Goal: Contribute content

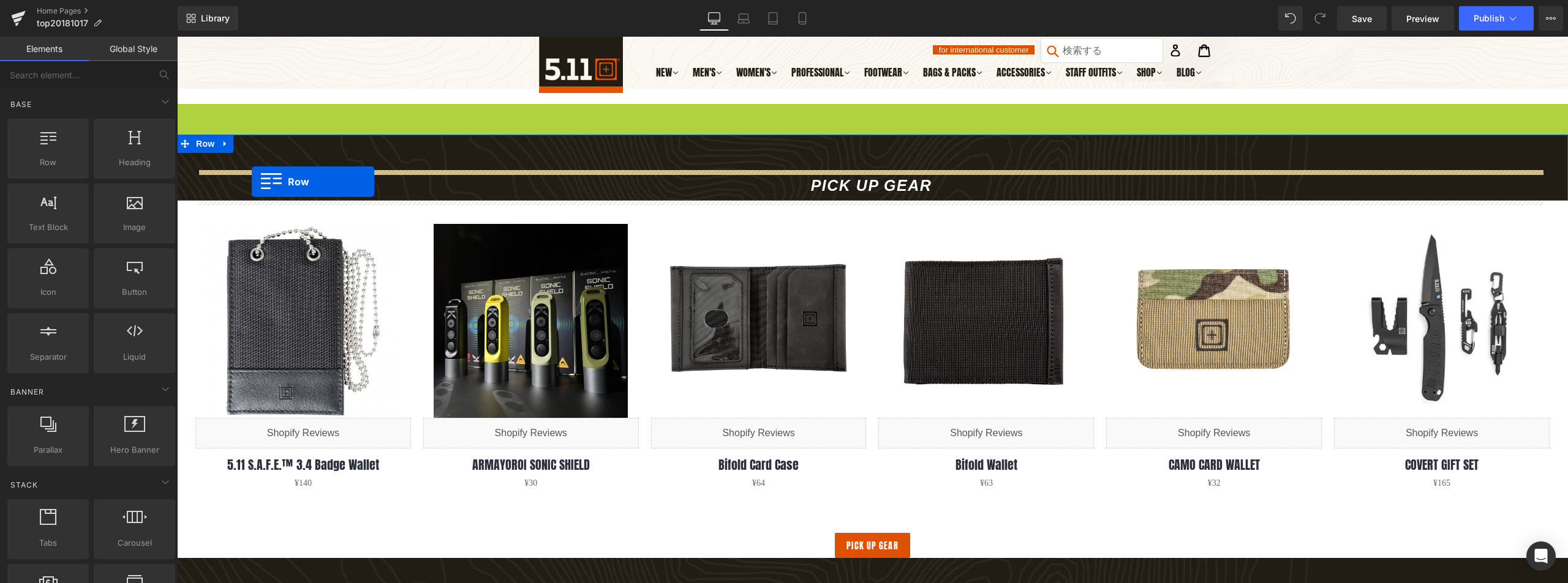
drag, startPoint x: 186, startPoint y: 52, endPoint x: 262, endPoint y: 170, distance: 140.4
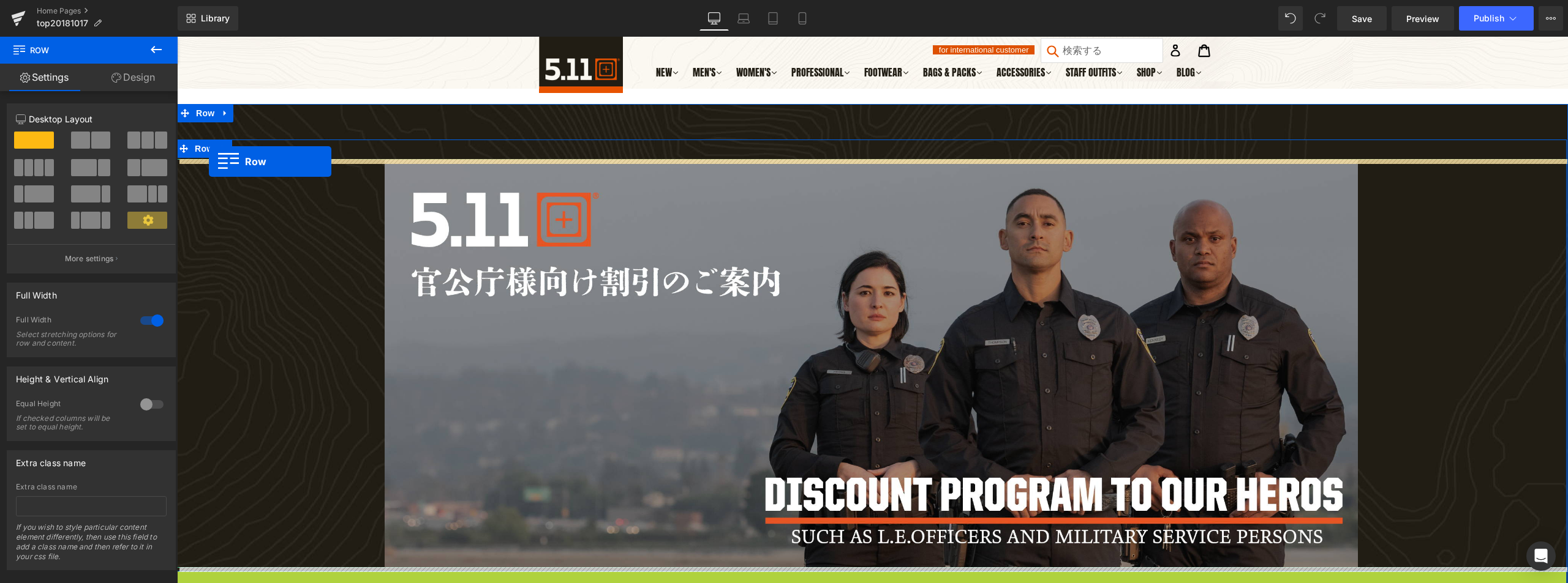
drag, startPoint x: 182, startPoint y: 331, endPoint x: 209, endPoint y: 162, distance: 171.1
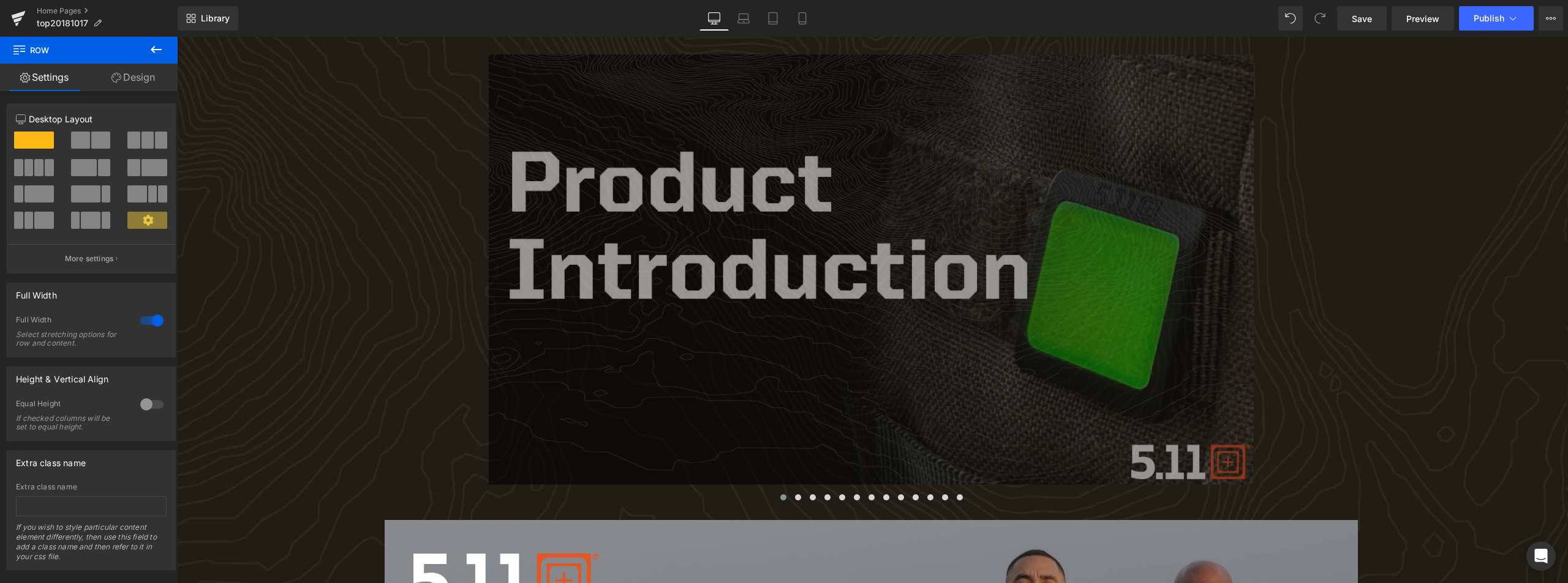
scroll to position [123, 0]
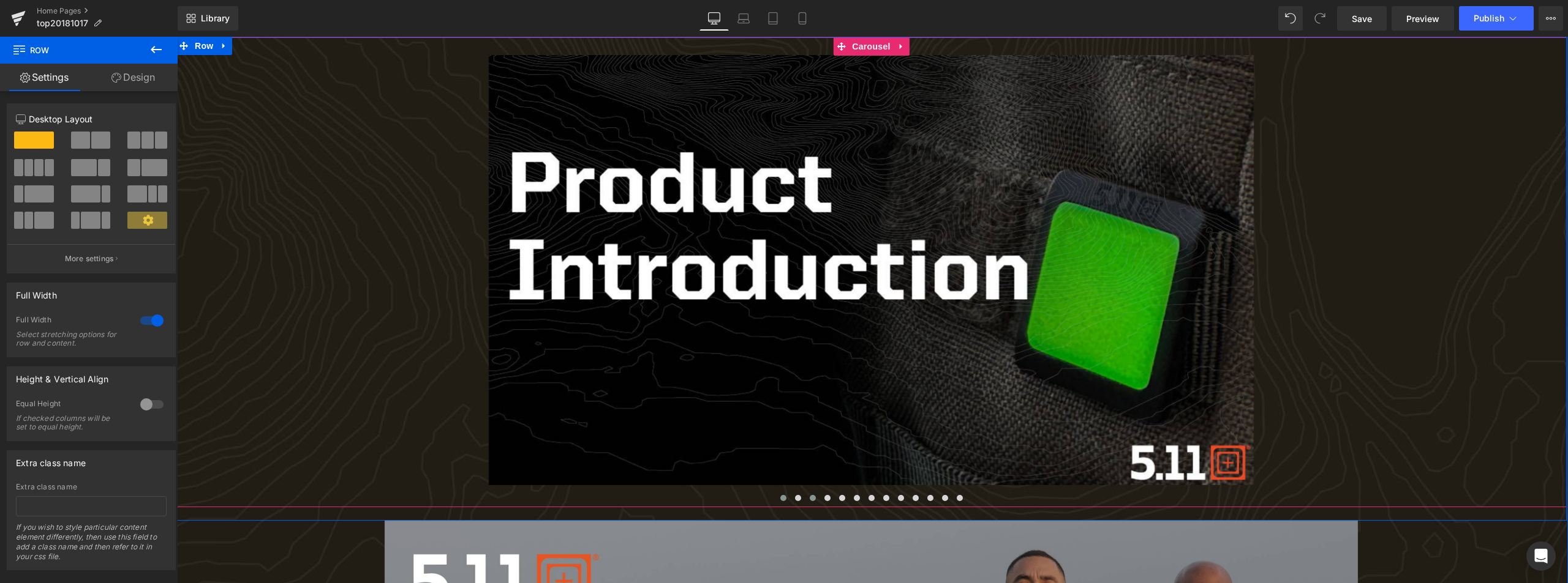
click at [799, 495] on button at bounding box center [798, 498] width 15 height 12
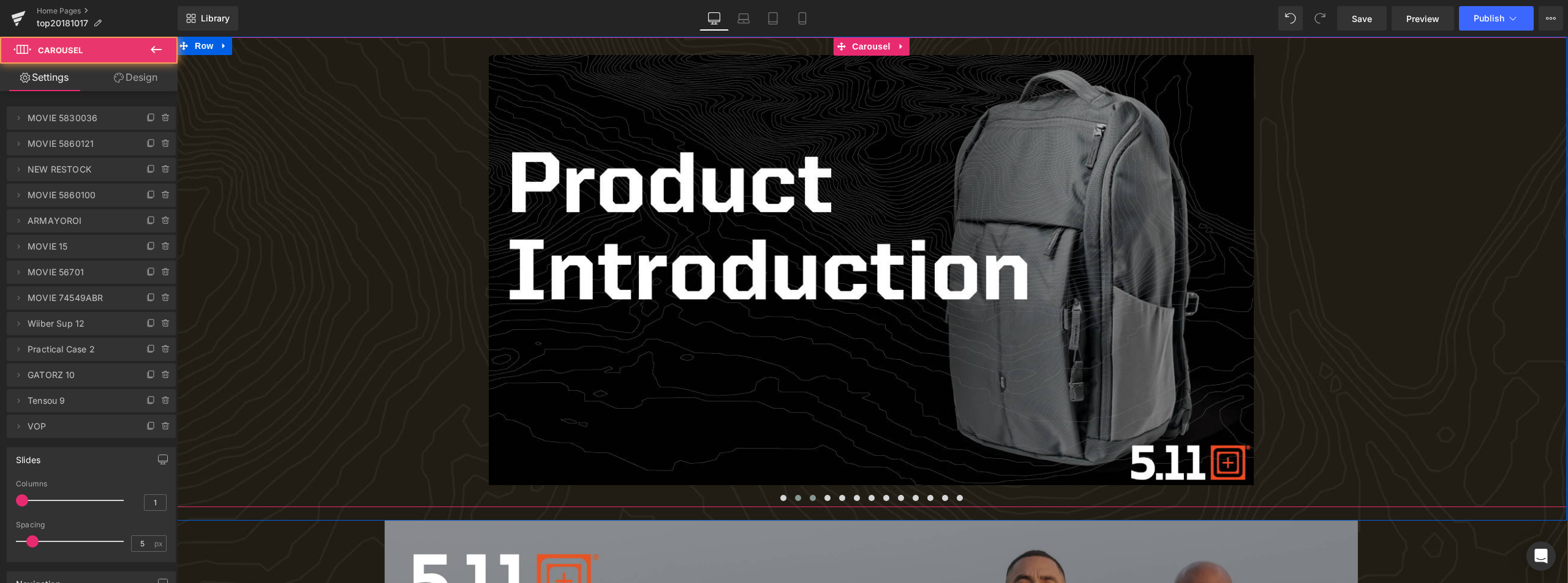
click at [810, 499] on span at bounding box center [812, 498] width 6 height 6
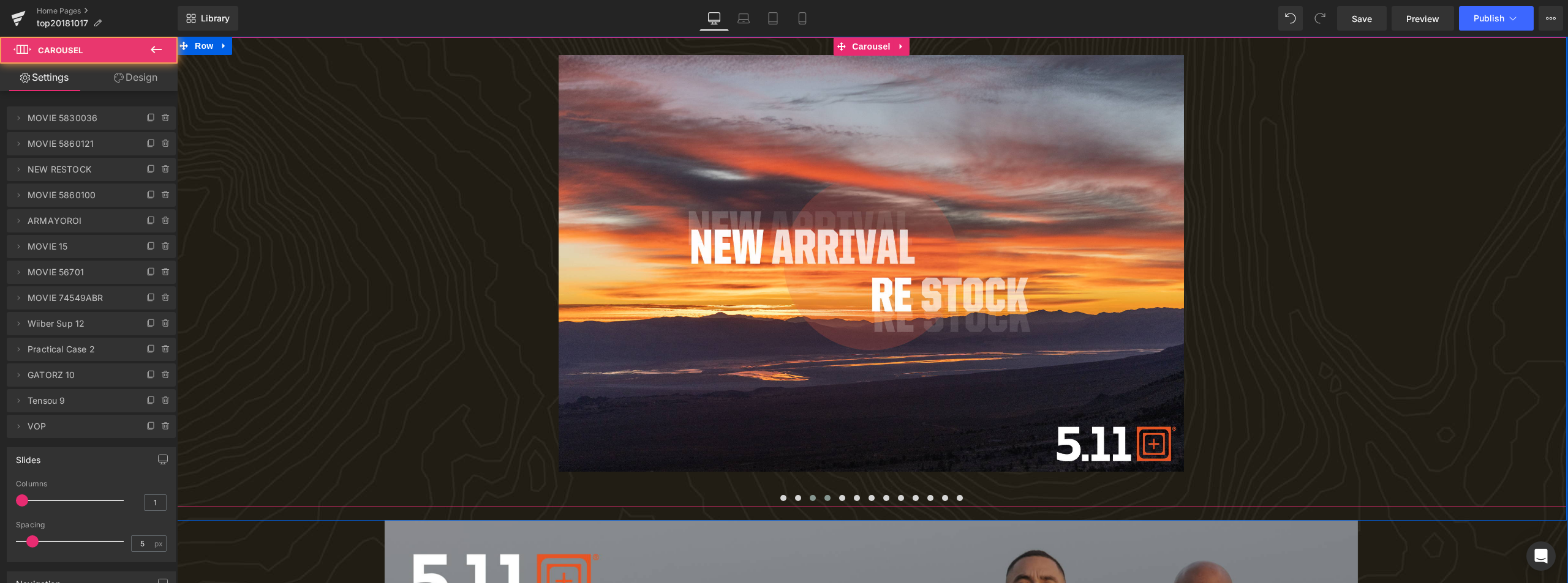
click at [824, 499] on span at bounding box center [827, 498] width 6 height 6
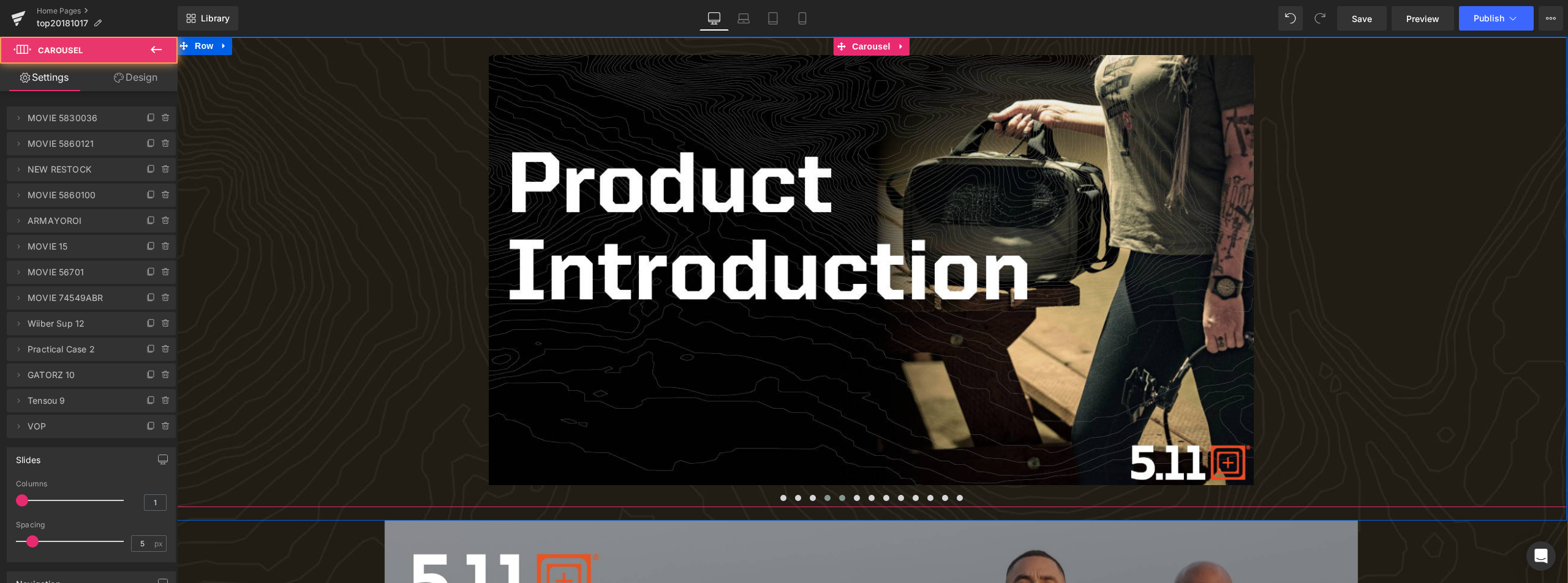
click at [841, 499] on span at bounding box center [842, 498] width 6 height 6
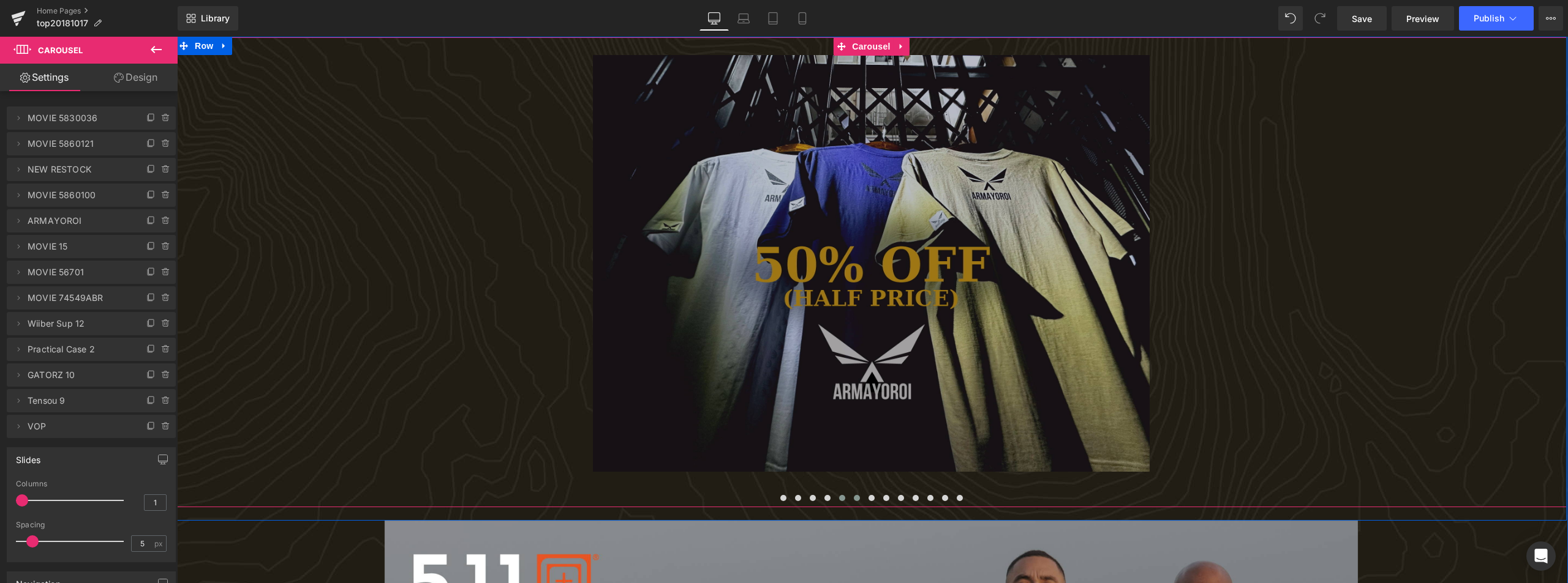
click at [854, 498] on span at bounding box center [856, 498] width 6 height 6
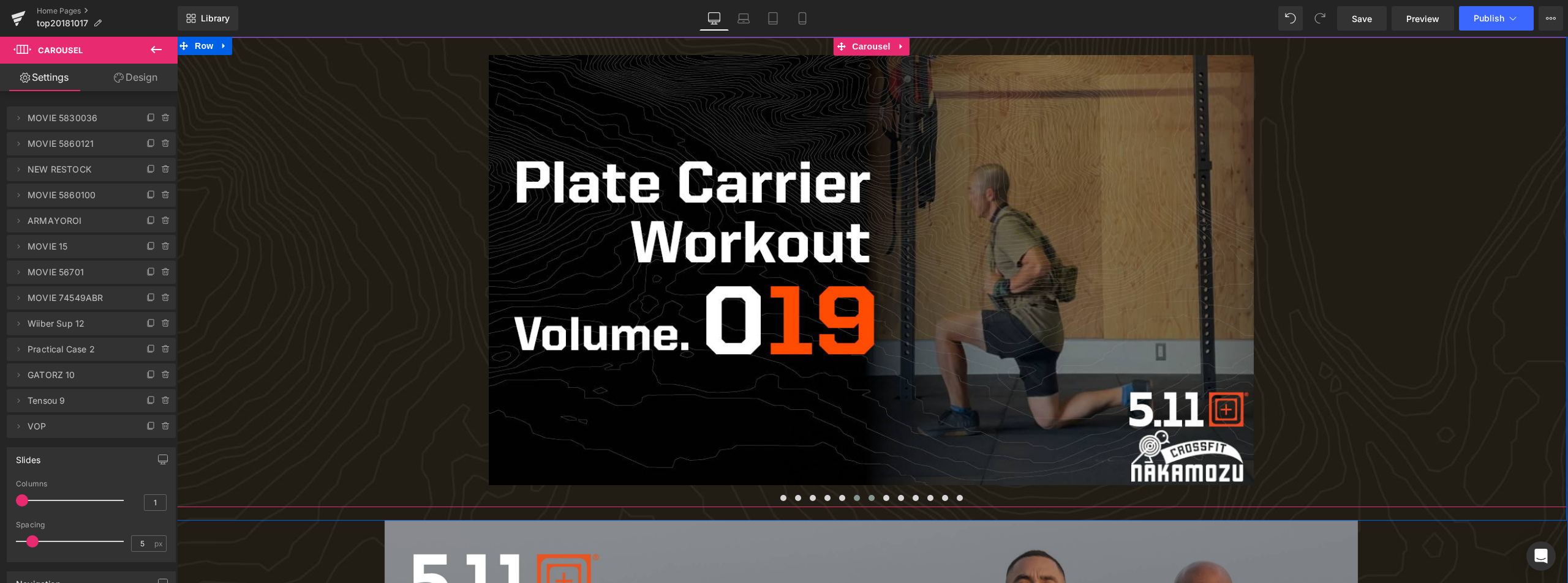
click at [868, 497] on span at bounding box center [871, 498] width 6 height 6
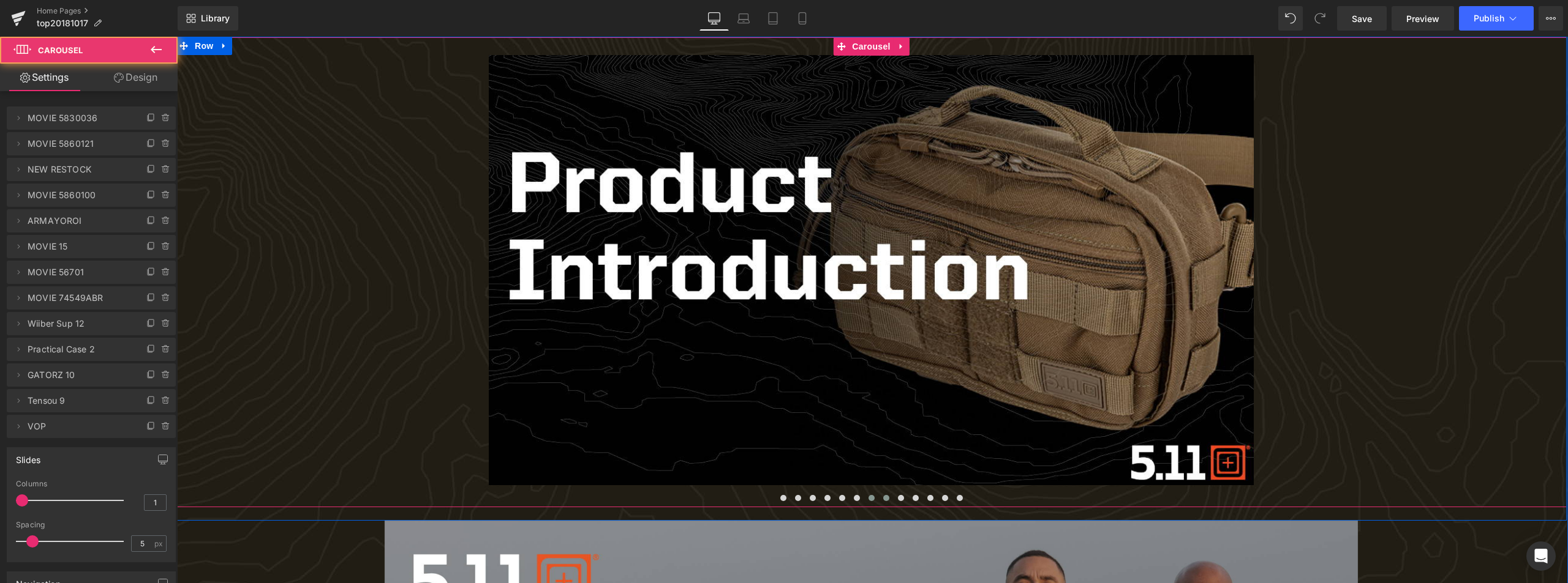
click at [887, 499] on span at bounding box center [886, 498] width 6 height 6
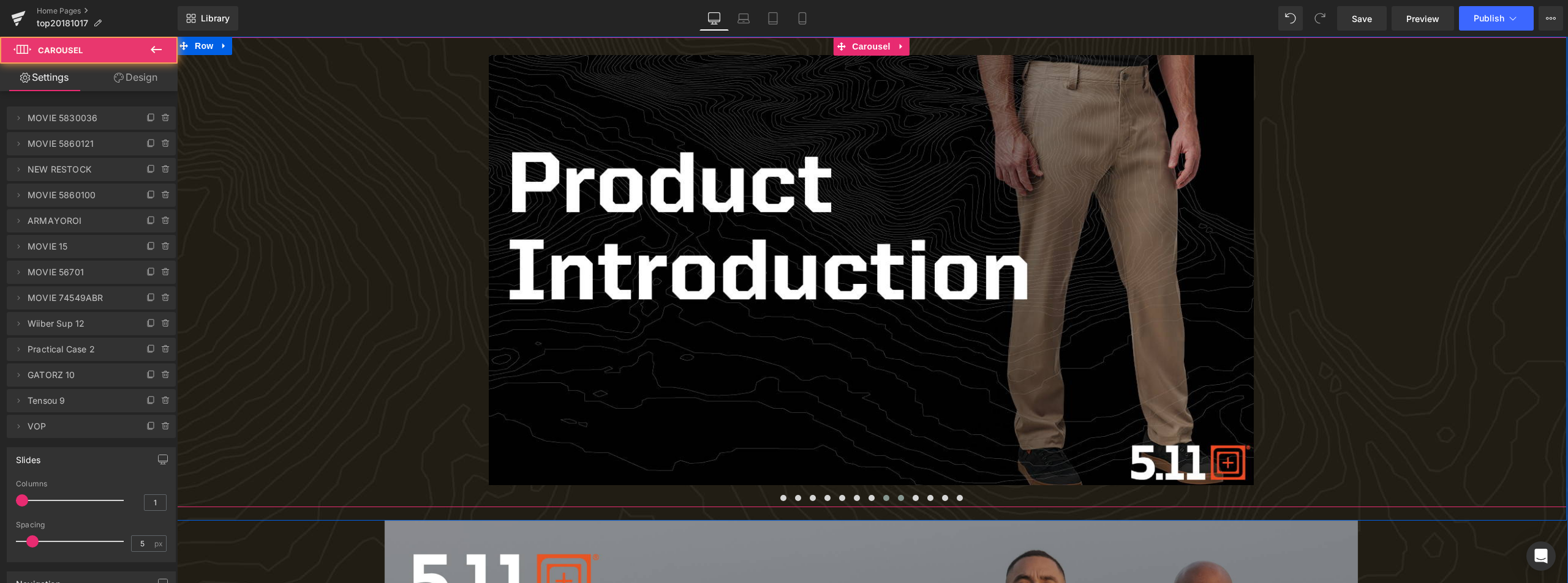
click at [902, 499] on button at bounding box center [901, 498] width 15 height 12
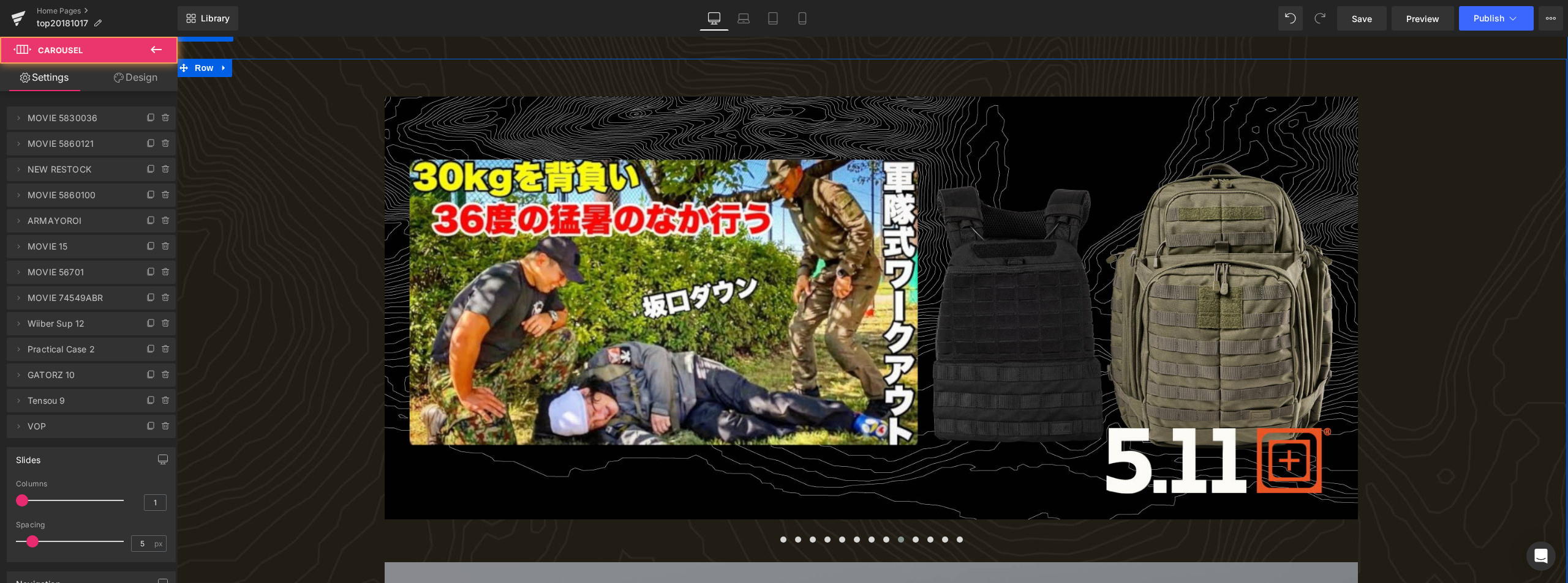
scroll to position [0, 0]
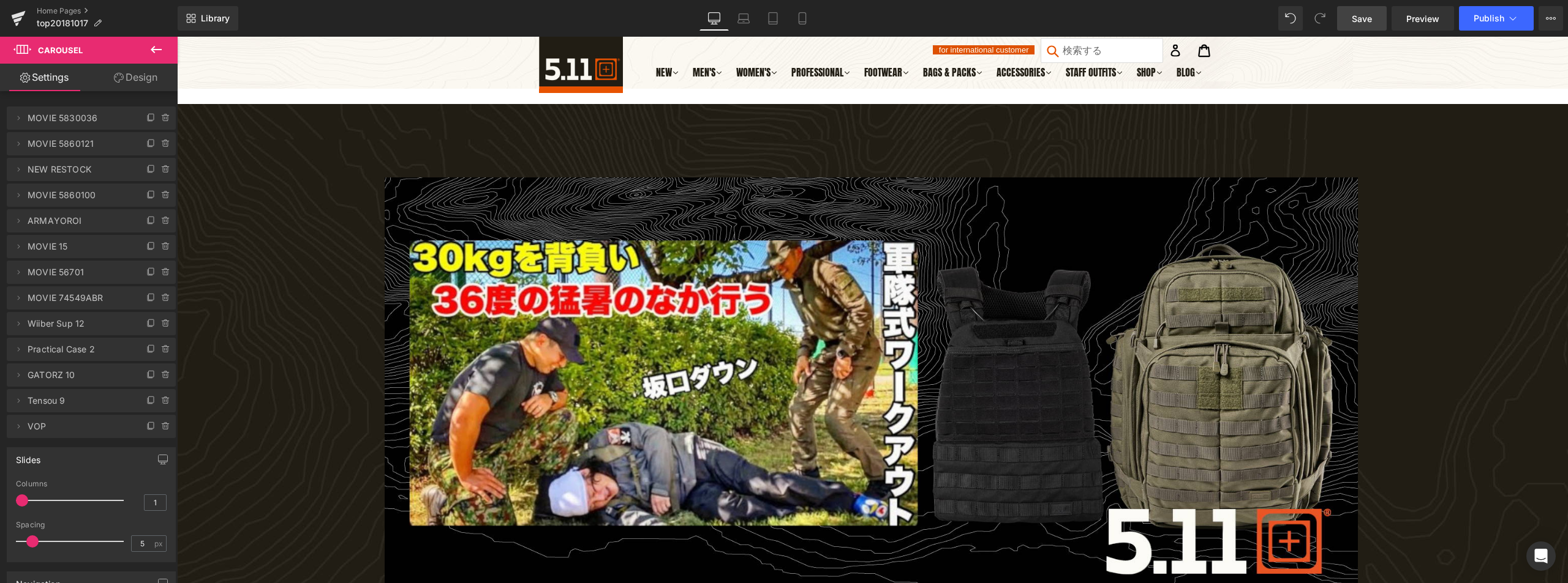
click at [1359, 23] on span "Save" at bounding box center [1362, 18] width 20 height 13
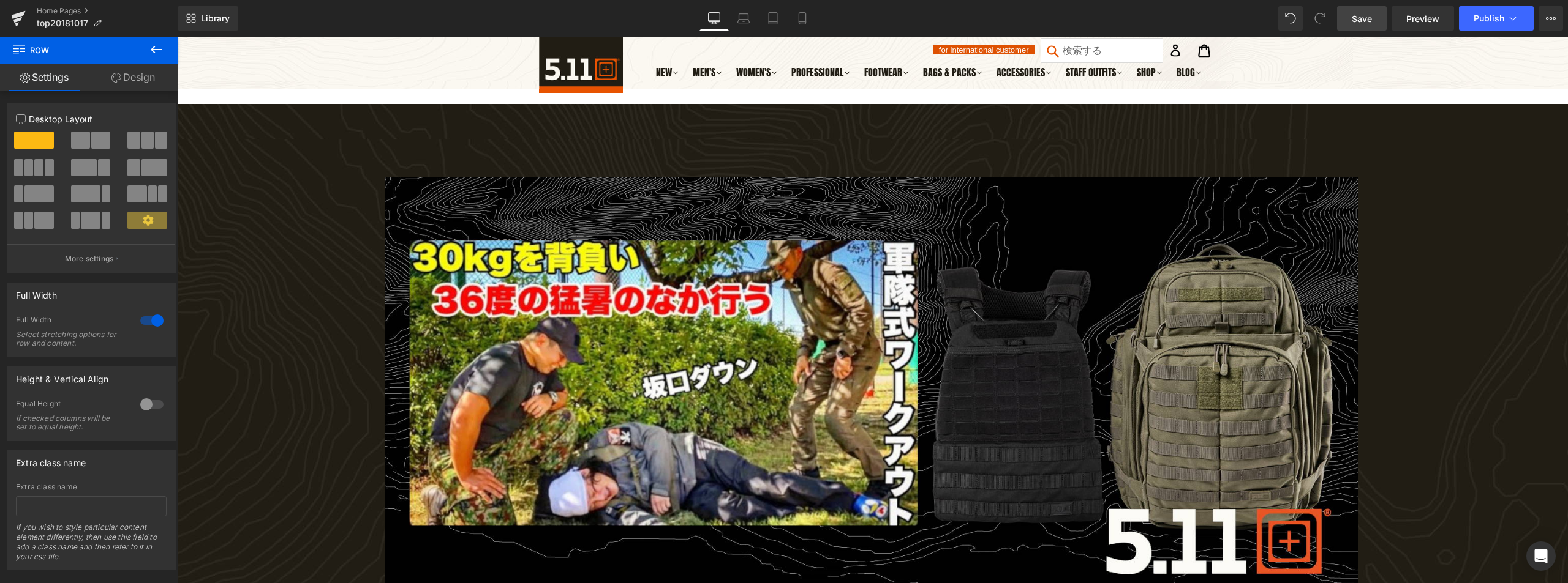
click at [1361, 23] on span "Save" at bounding box center [1362, 18] width 20 height 13
click at [1494, 16] on span "Publish" at bounding box center [1488, 18] width 30 height 10
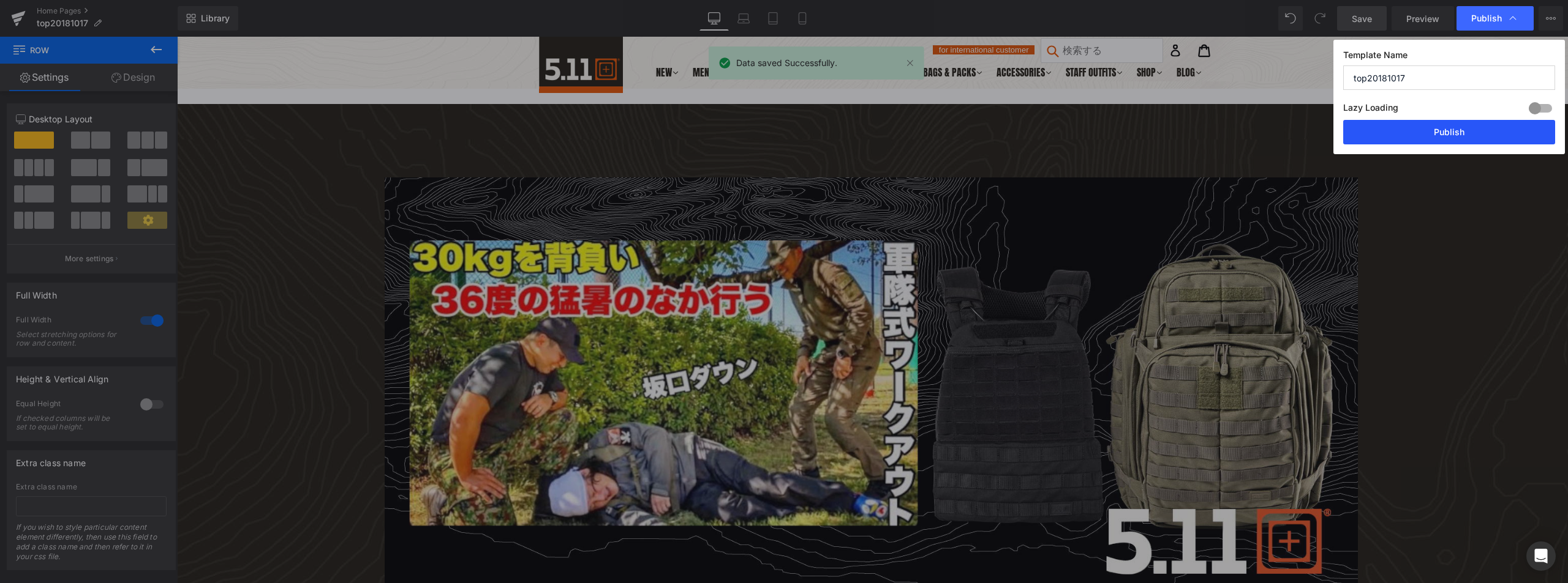
click at [1472, 126] on button "Publish" at bounding box center [1449, 132] width 212 height 25
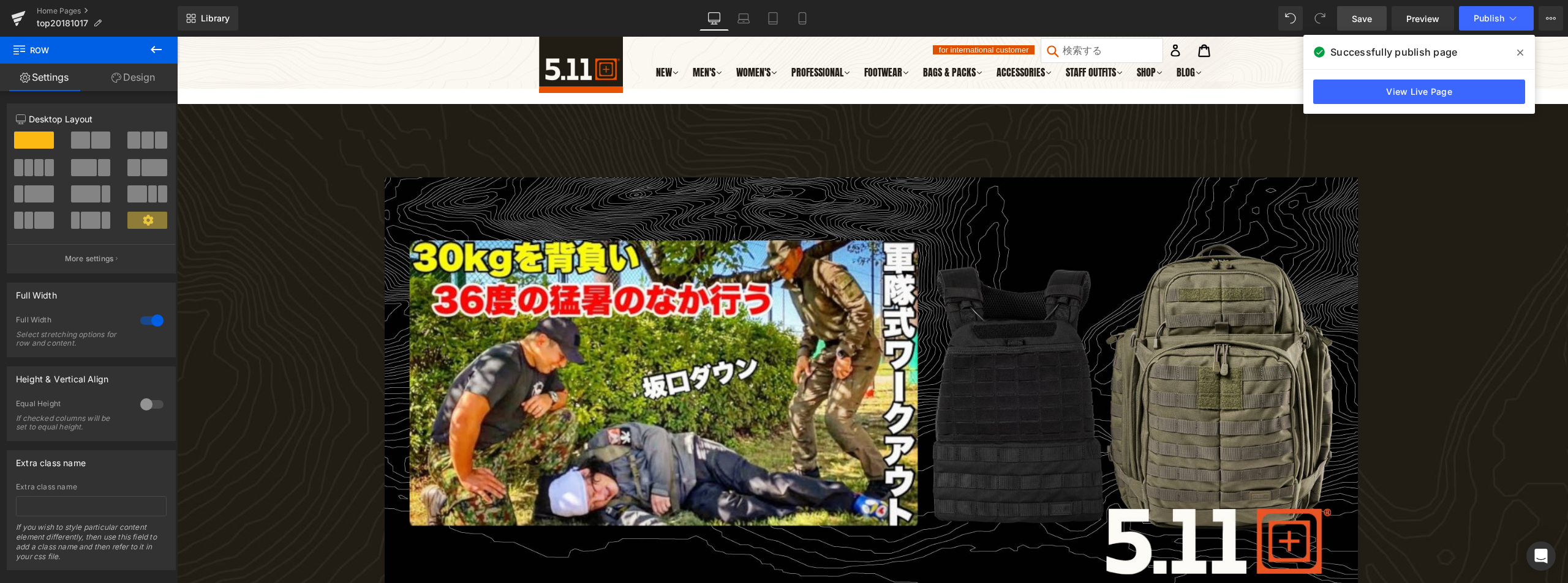
click at [1521, 49] on icon at bounding box center [1520, 52] width 6 height 10
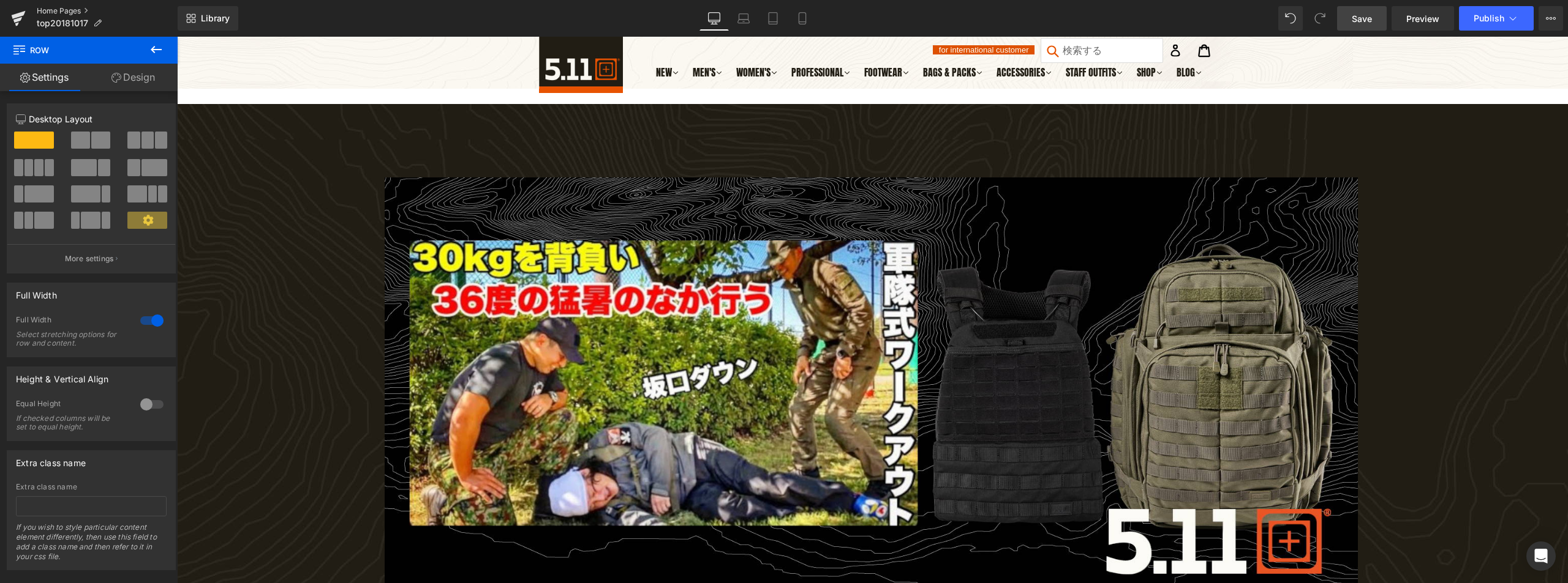
click at [70, 12] on link "Home Pages" at bounding box center [107, 11] width 141 height 10
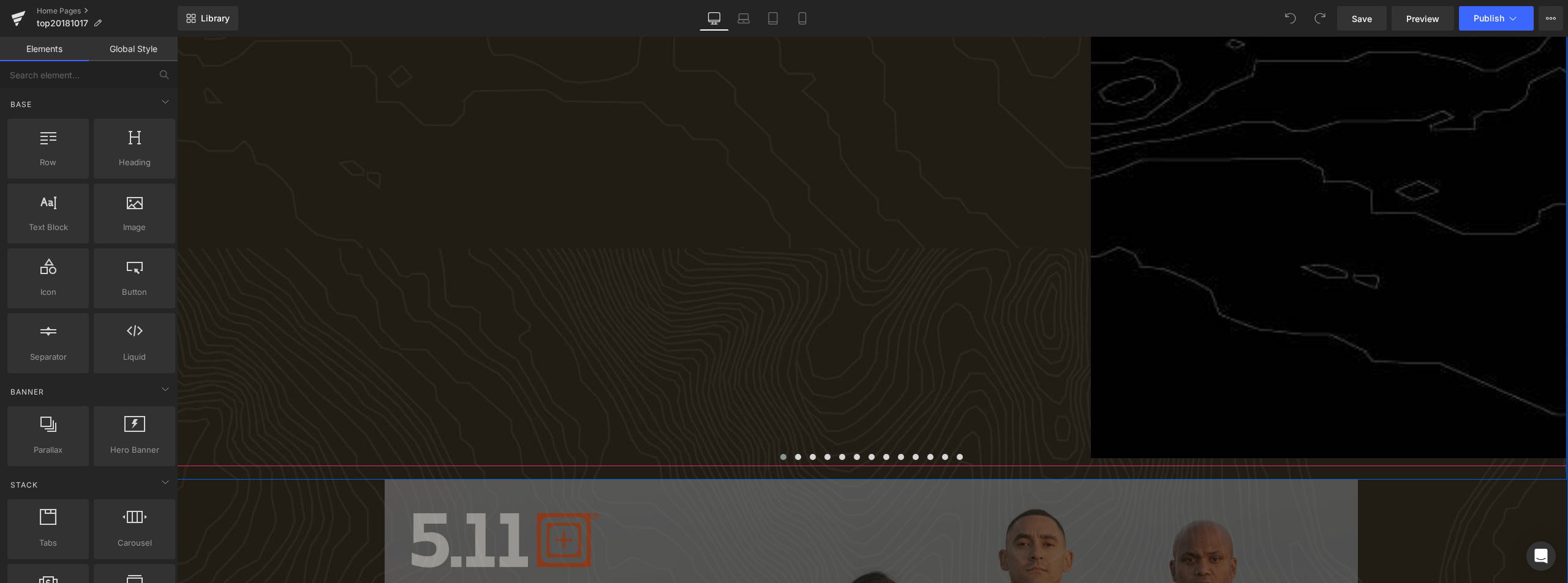
scroll to position [1225, 0]
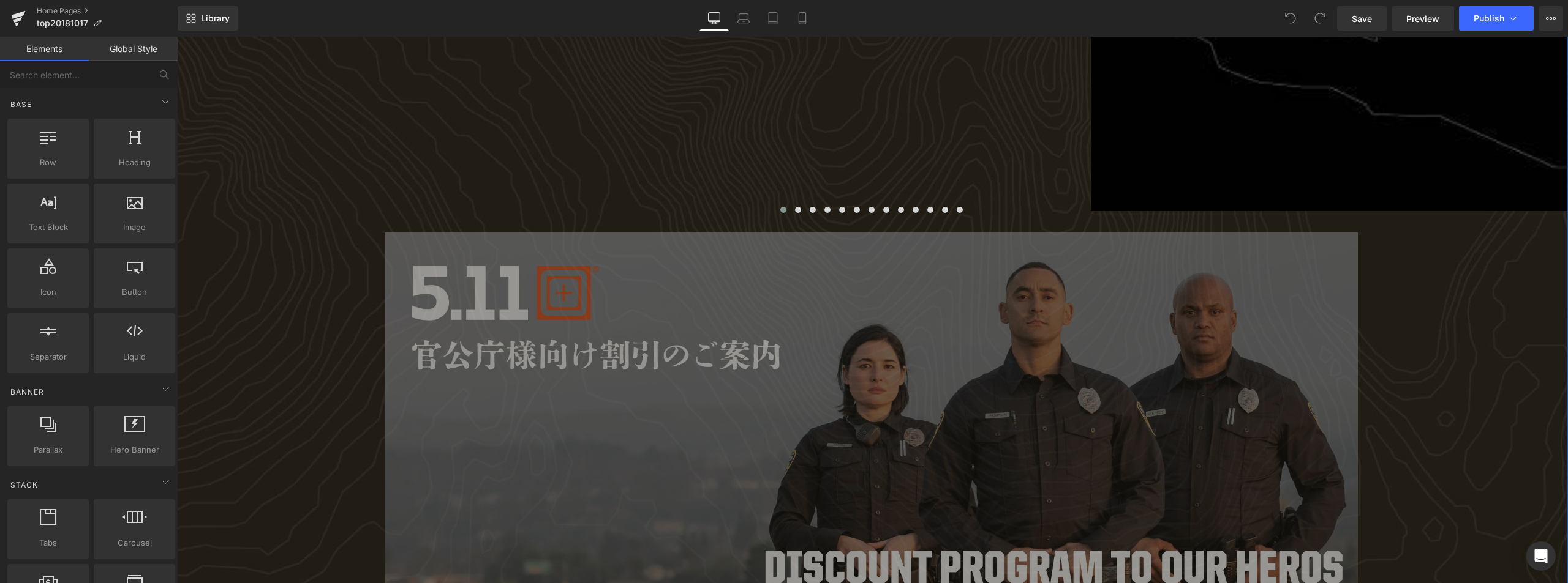
click at [898, 347] on img at bounding box center [871, 437] width 974 height 409
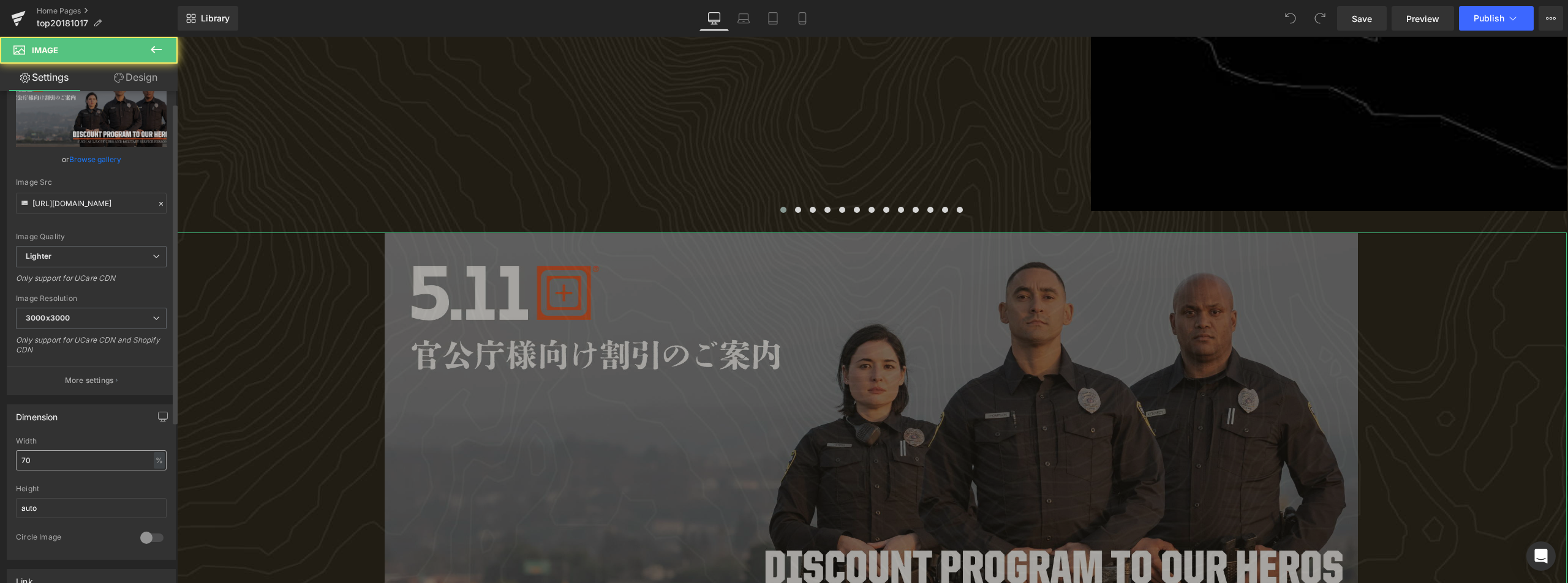
scroll to position [61, 0]
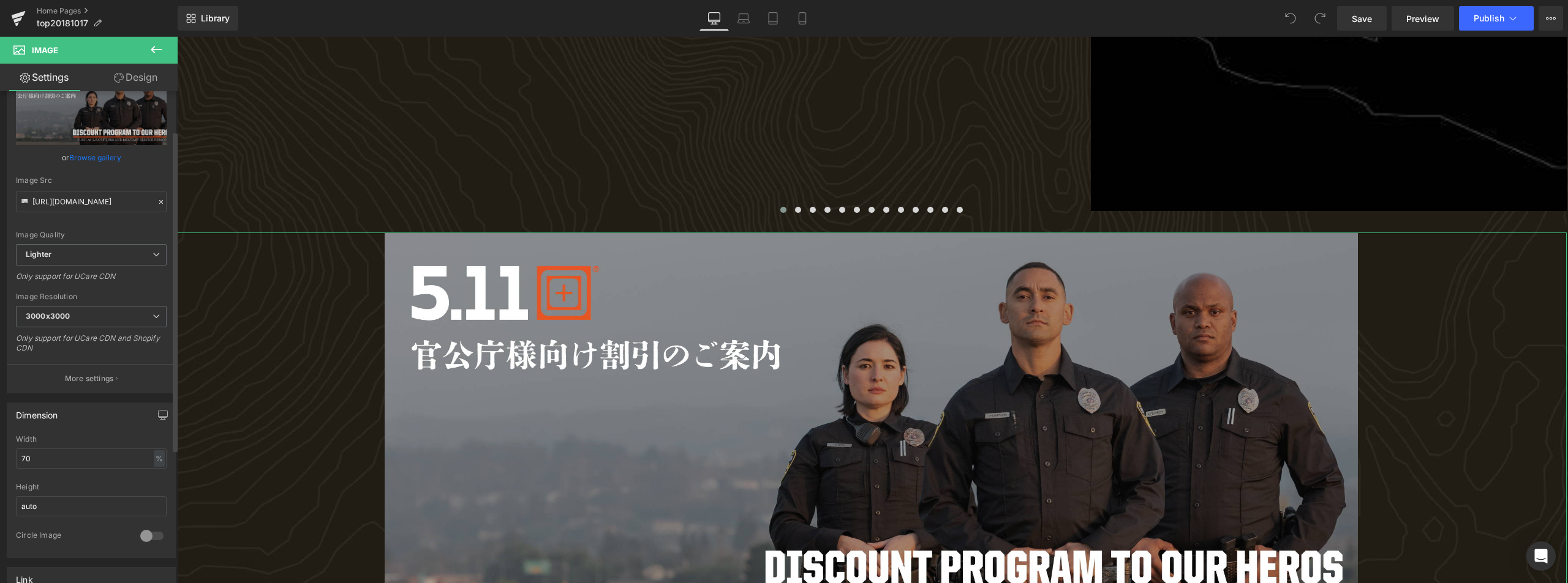
drag, startPoint x: 66, startPoint y: 451, endPoint x: 5, endPoint y: 452, distance: 61.0
click at [6, 452] on div "Dimension 70% Width 70 % % px auto Height auto 0 Circle Image" at bounding box center [92, 476] width 183 height 165
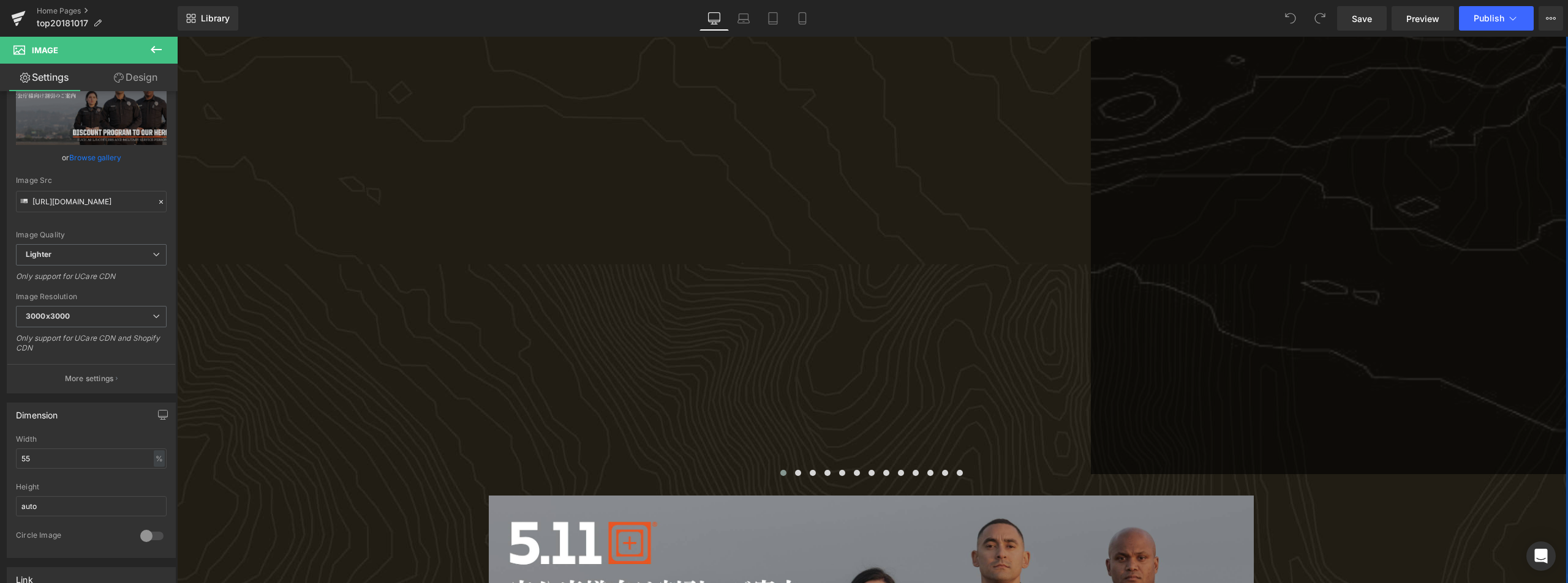
scroll to position [918, 0]
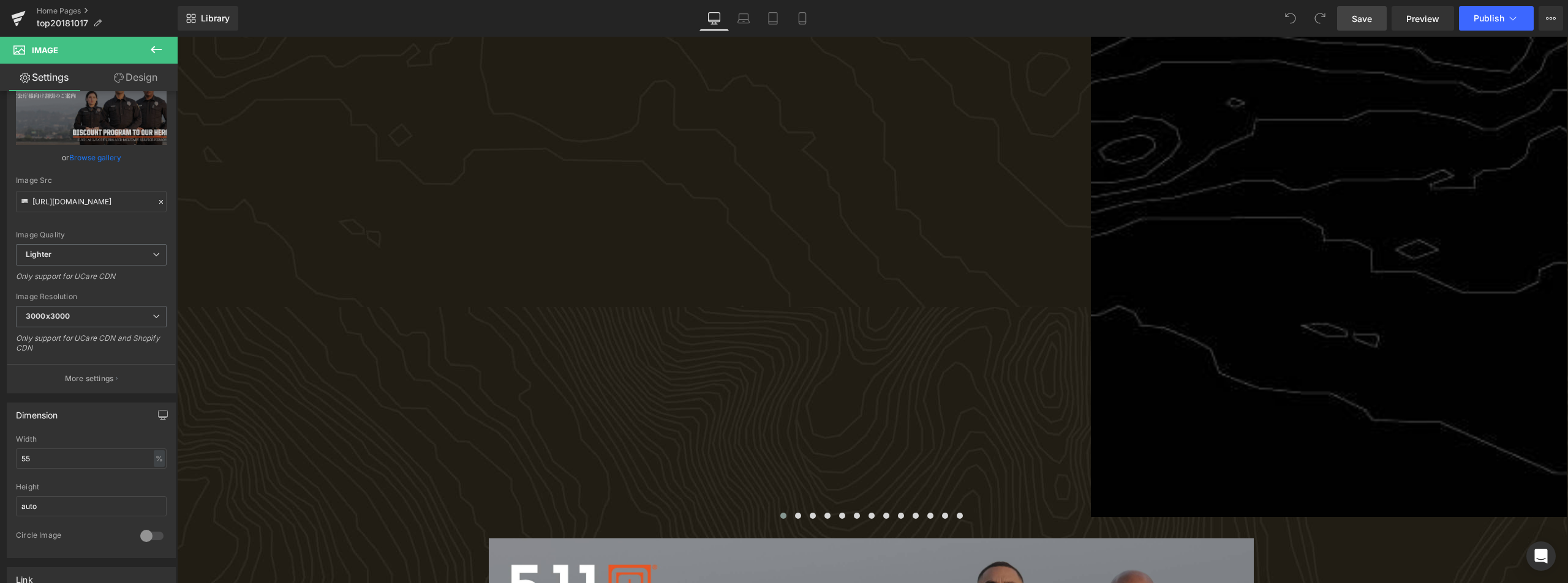
type input "55"
click at [1361, 25] on link "Save" at bounding box center [1362, 18] width 49 height 25
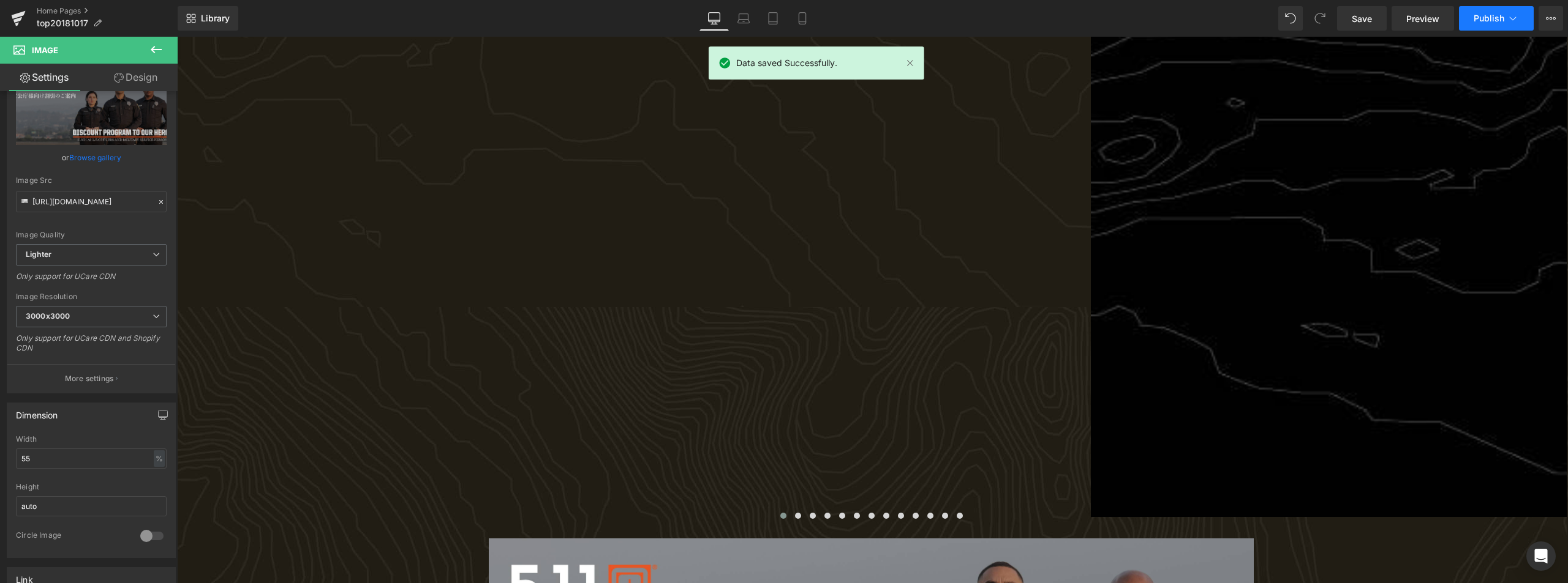
click at [1507, 19] on icon at bounding box center [1512, 17] width 12 height 12
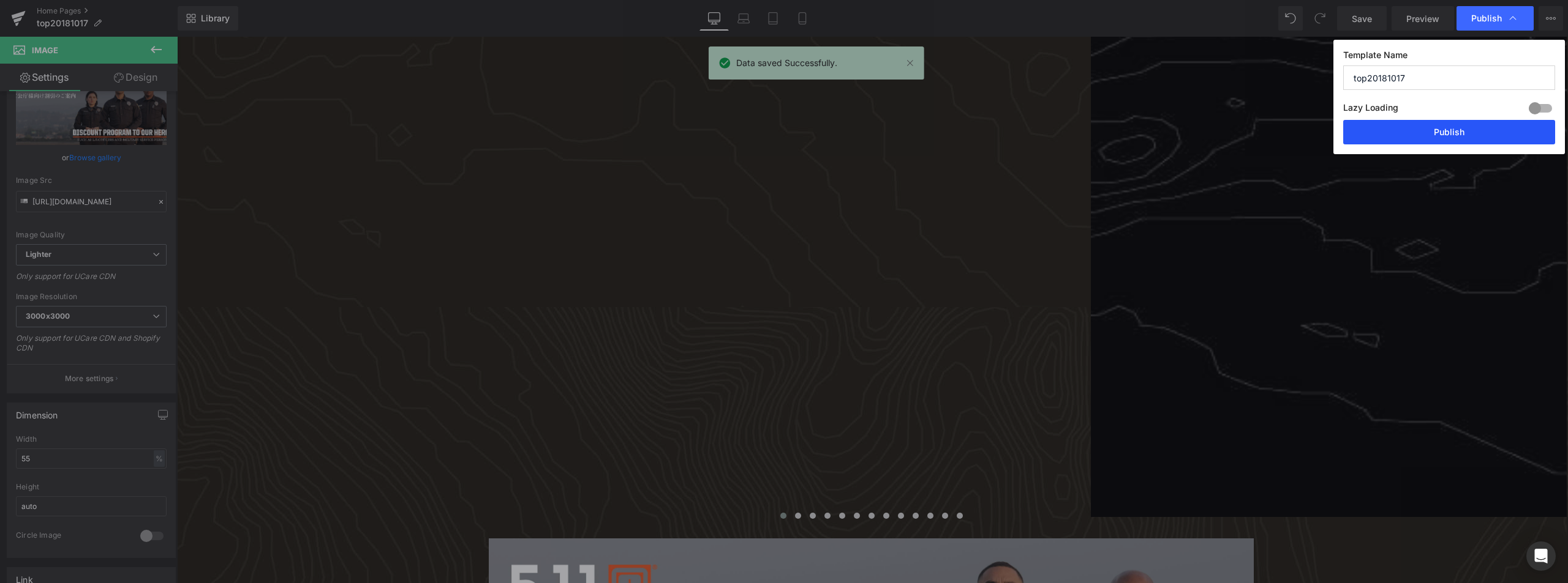
click at [1432, 137] on button "Publish" at bounding box center [1449, 132] width 212 height 25
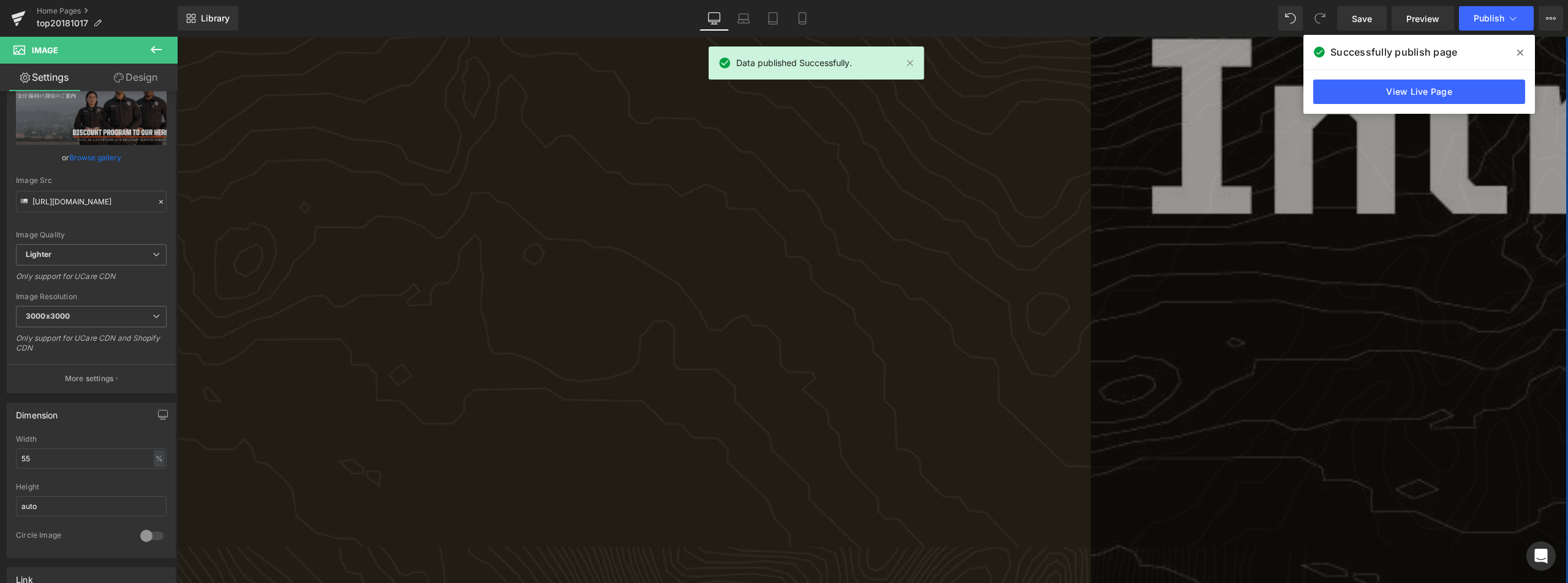
scroll to position [674, 0]
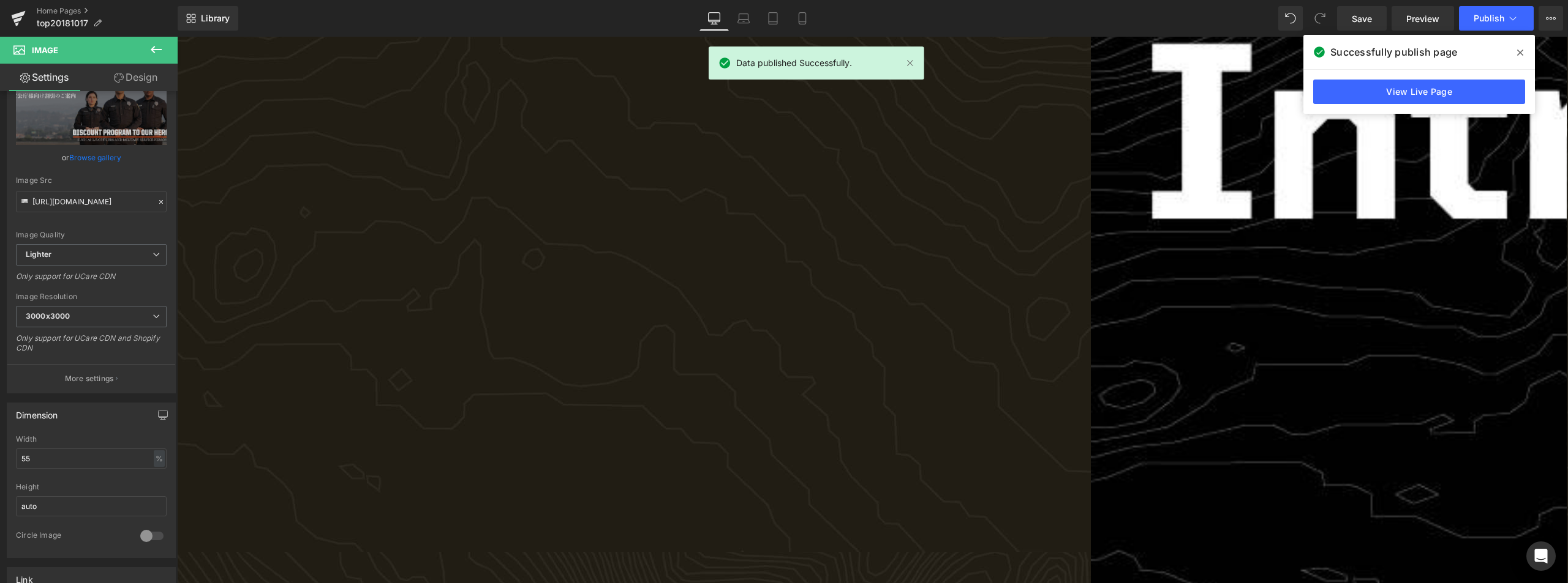
click at [1527, 49] on span at bounding box center [1519, 52] width 19 height 19
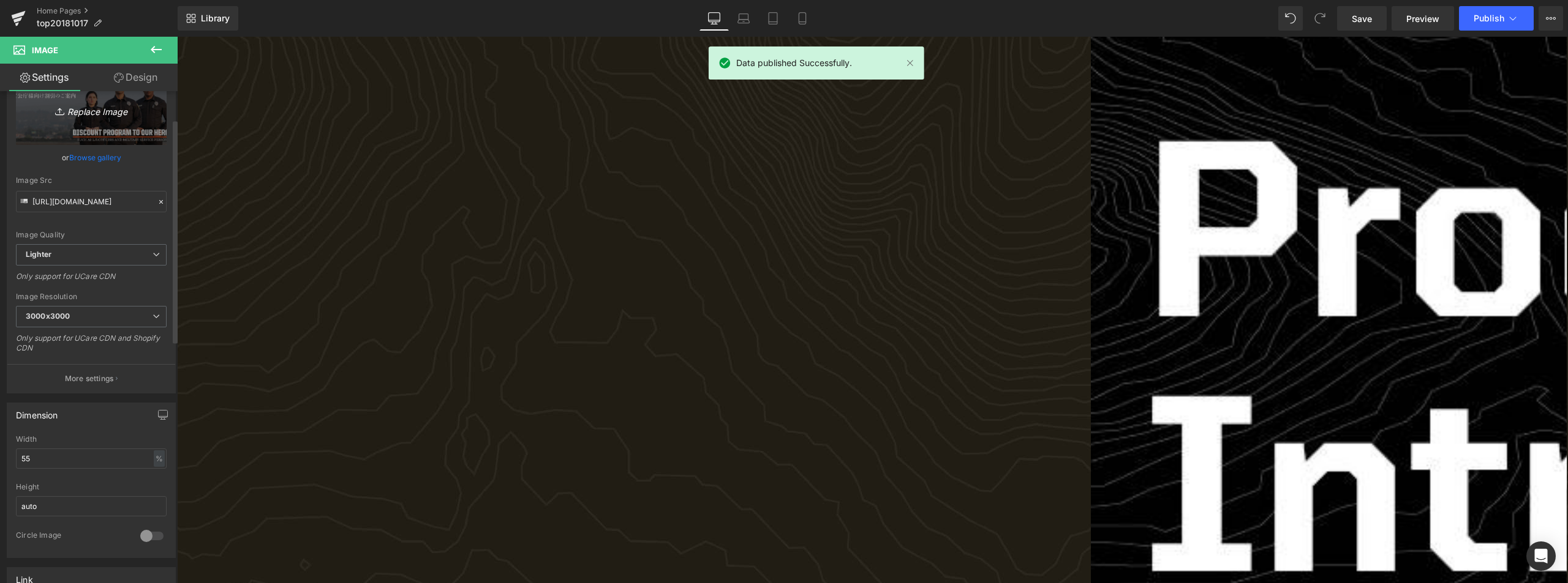
scroll to position [306, 0]
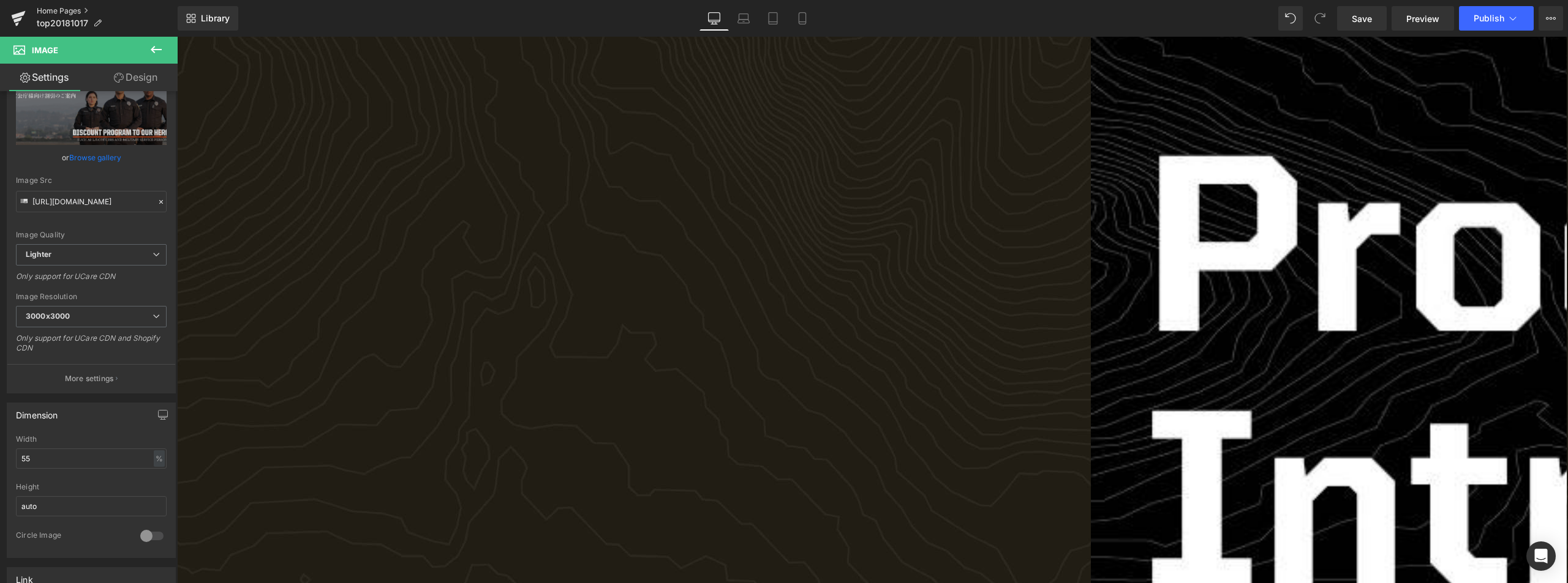
click at [76, 14] on link "Home Pages" at bounding box center [107, 11] width 141 height 10
